Goal: Transaction & Acquisition: Purchase product/service

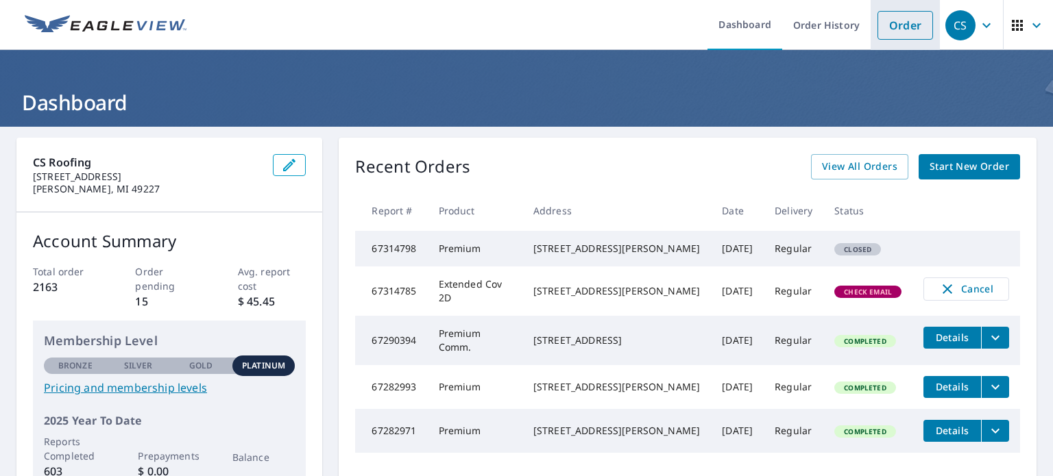
click at [890, 29] on link "Order" at bounding box center [906, 25] width 56 height 29
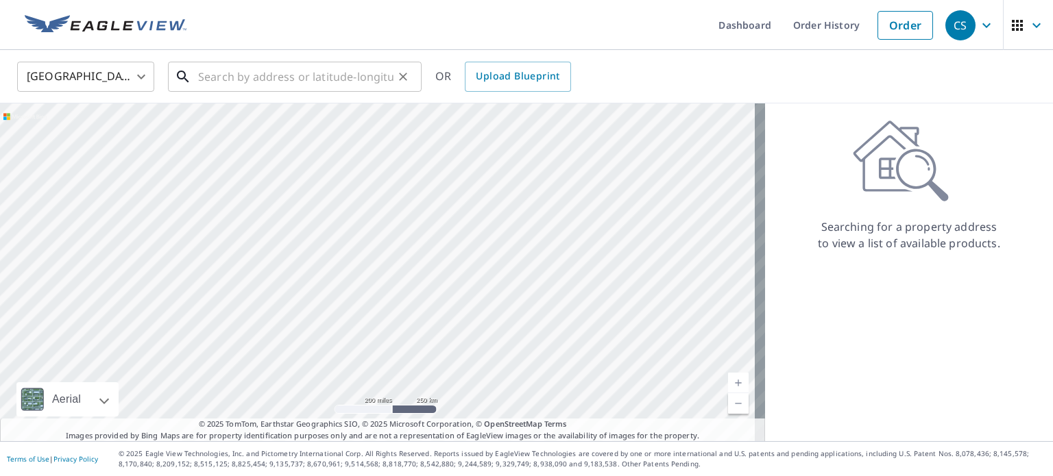
click at [266, 86] on input "text" at bounding box center [295, 77] width 195 height 38
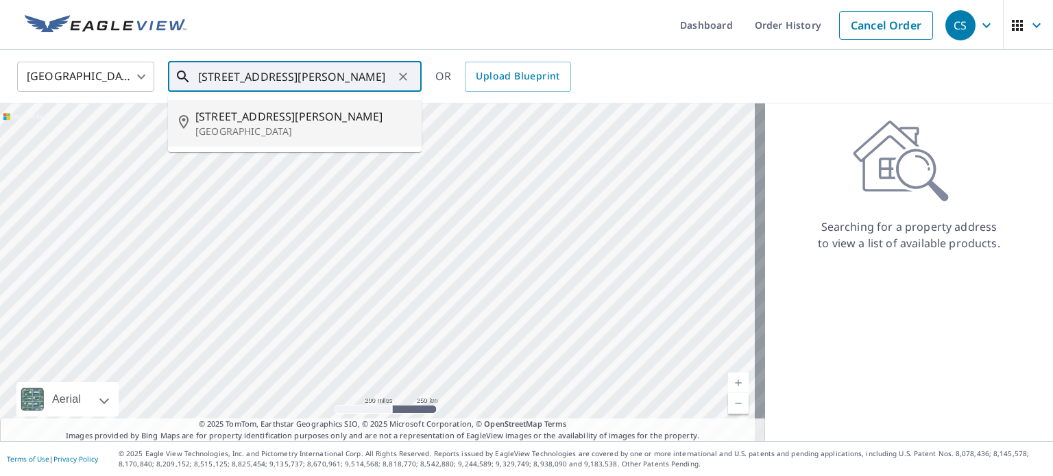
click at [261, 121] on span "[STREET_ADDRESS][PERSON_NAME]" at bounding box center [302, 116] width 215 height 16
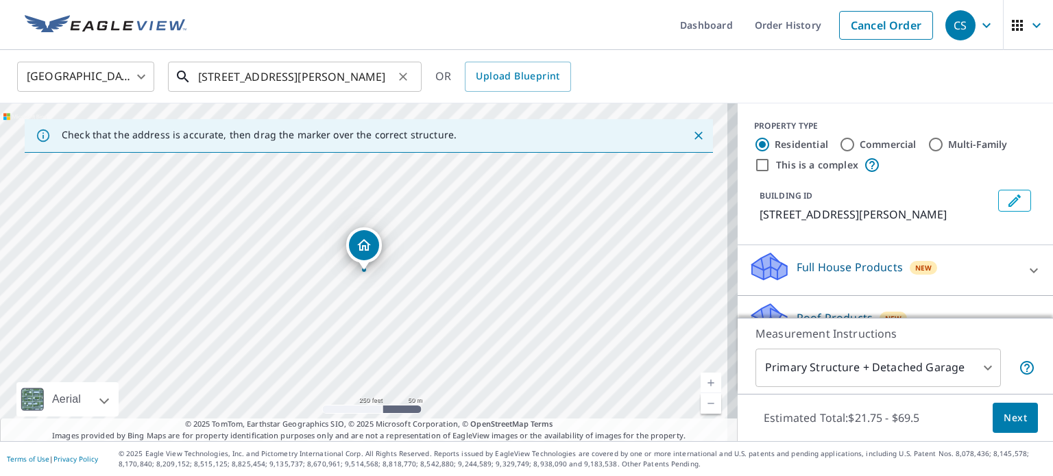
click at [224, 76] on input "[STREET_ADDRESS][PERSON_NAME]" at bounding box center [295, 77] width 195 height 38
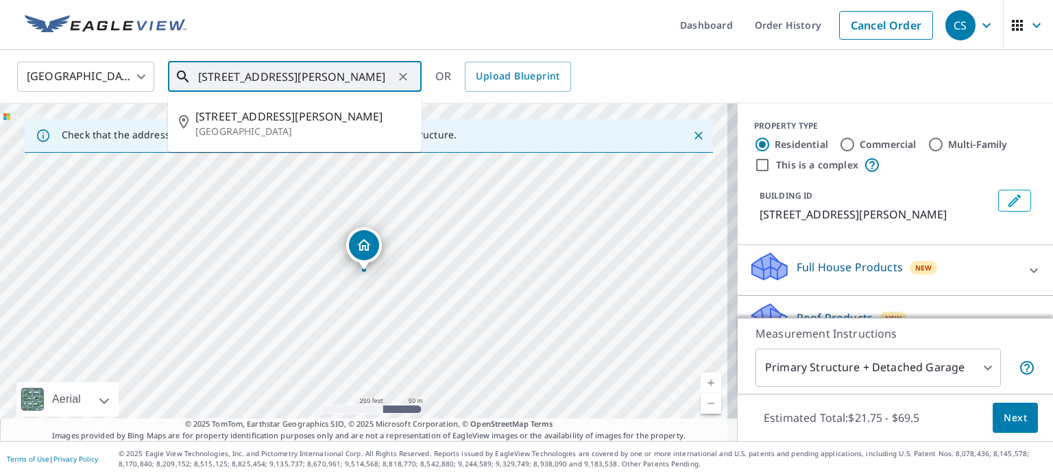
type input "[STREET_ADDRESS][PERSON_NAME]"
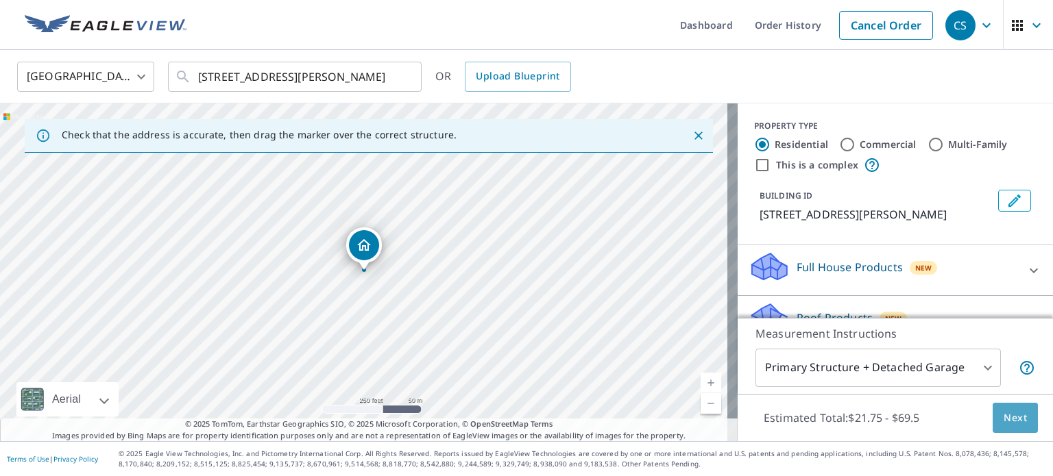
click at [1004, 424] on span "Next" at bounding box center [1015, 418] width 23 height 17
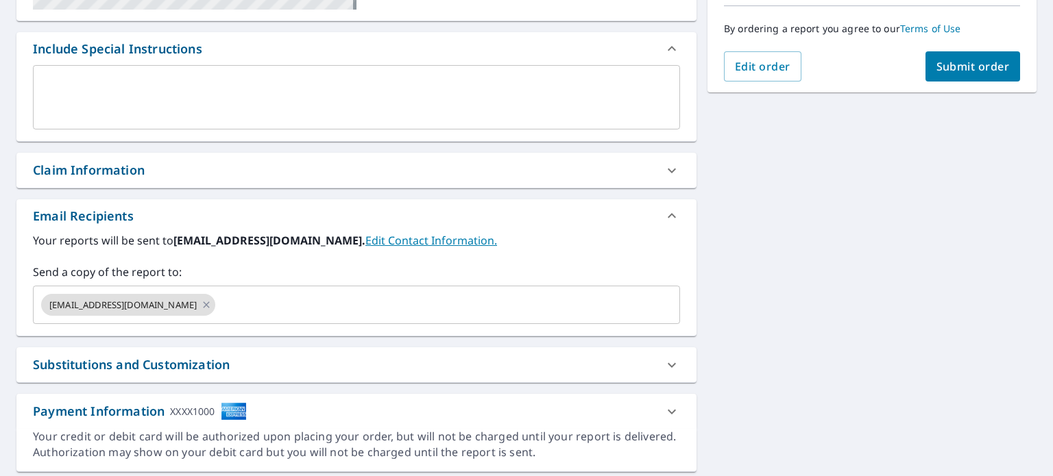
scroll to position [359, 0]
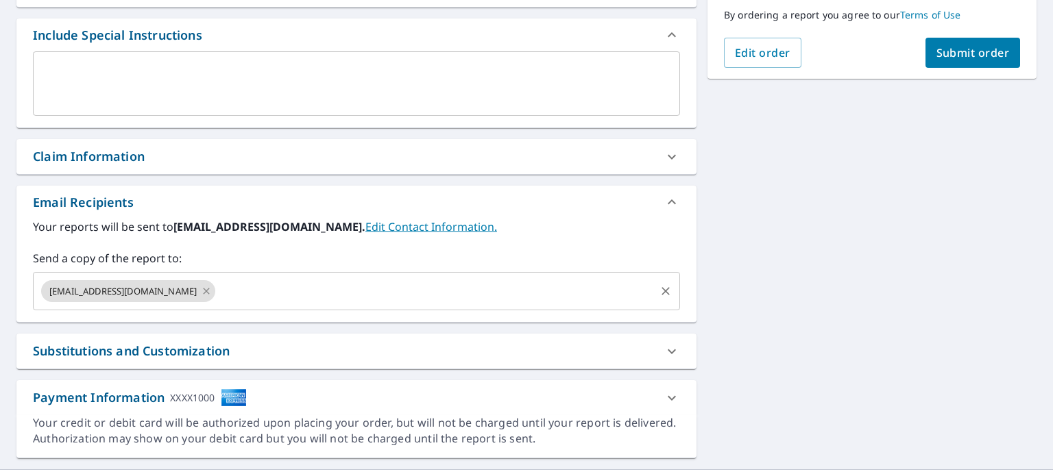
click at [201, 291] on icon at bounding box center [206, 291] width 11 height 15
checkbox input "true"
click at [126, 291] on input "text" at bounding box center [346, 291] width 614 height 26
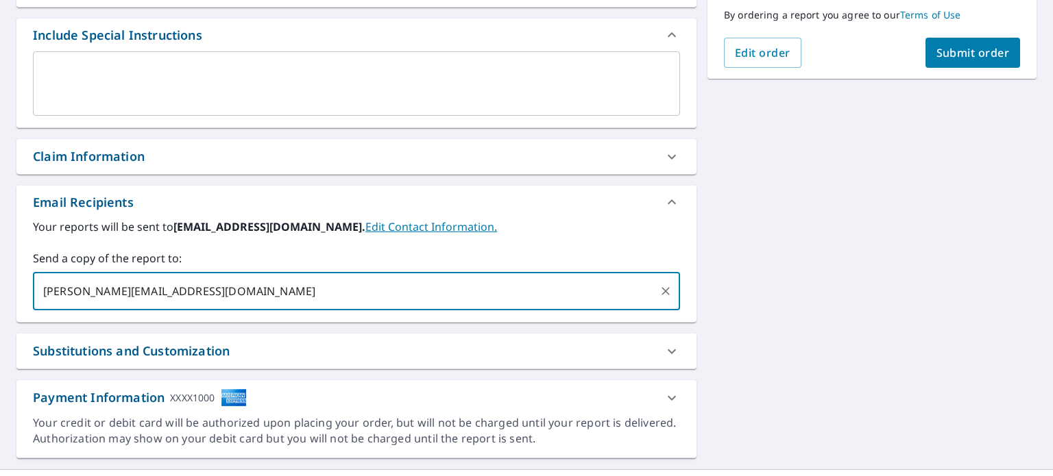
type input "[PERSON_NAME][EMAIL_ADDRESS][DOMAIN_NAME]"
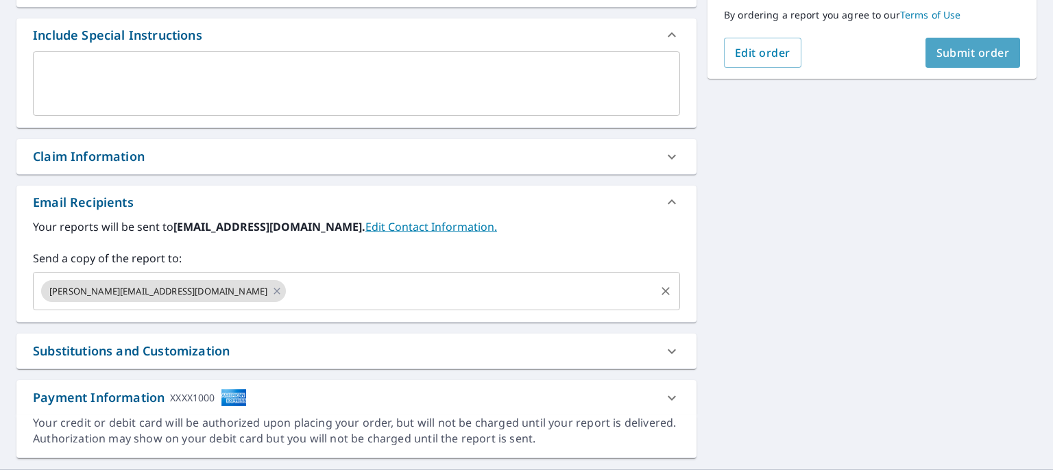
click at [946, 48] on span "Submit order" at bounding box center [973, 52] width 73 height 15
checkbox input "true"
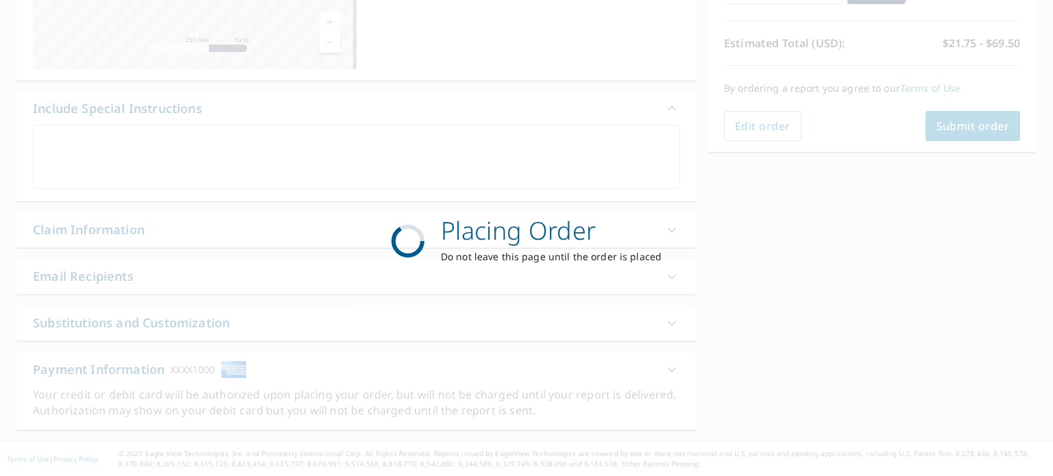
scroll to position [284, 0]
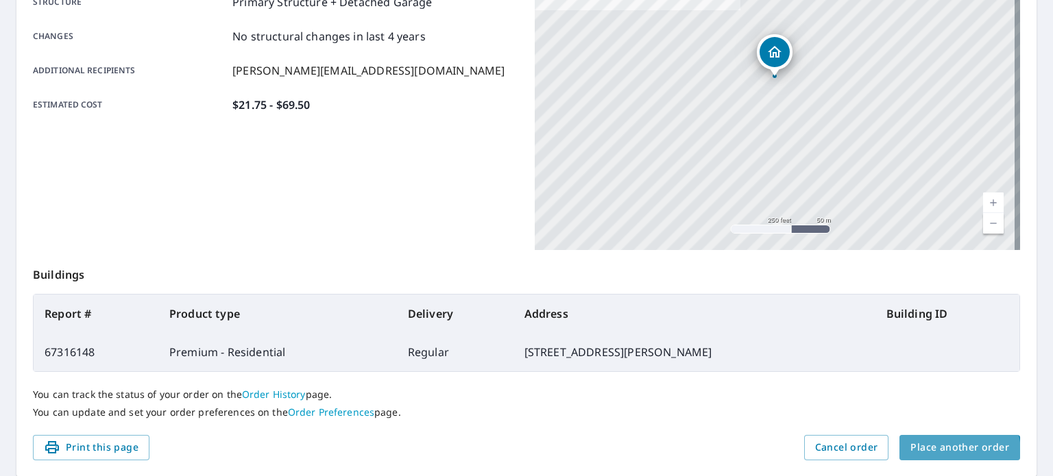
click at [947, 452] on span "Place another order" at bounding box center [959, 447] width 99 height 17
